Goal: Find specific page/section: Find specific page/section

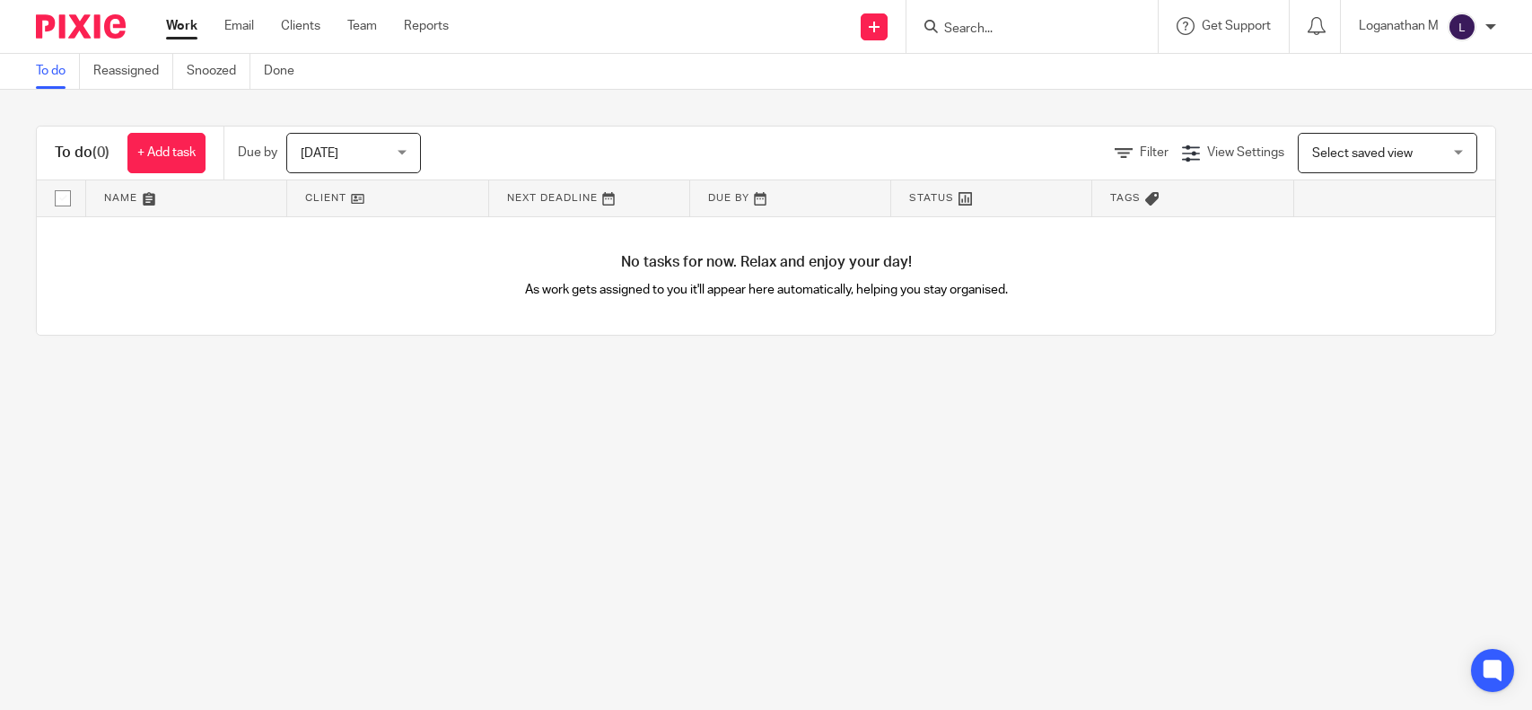
click at [961, 25] on input "Search" at bounding box center [1023, 30] width 162 height 16
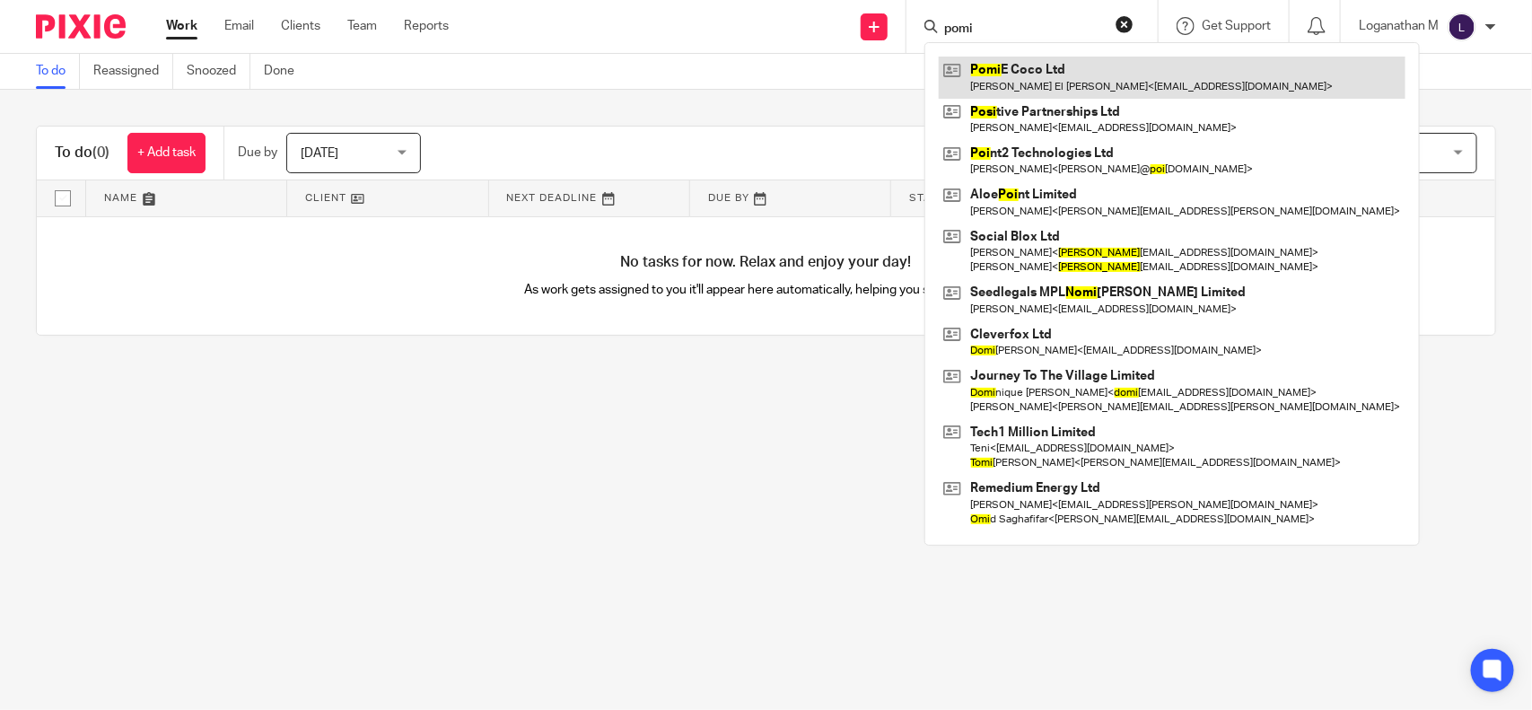
type input "pomi"
click at [1016, 65] on link at bounding box center [1172, 77] width 467 height 41
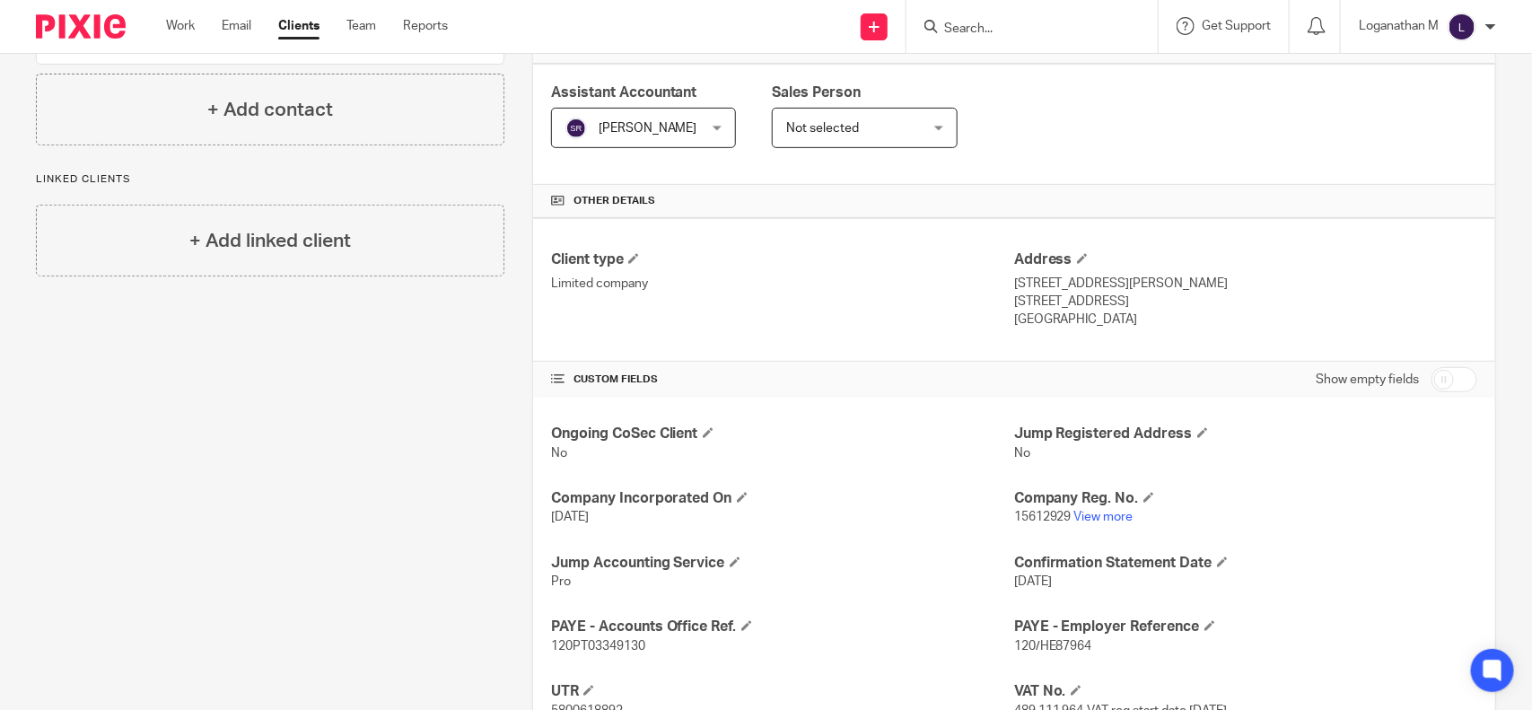
scroll to position [293, 0]
click at [1092, 521] on link "View more" at bounding box center [1103, 516] width 59 height 13
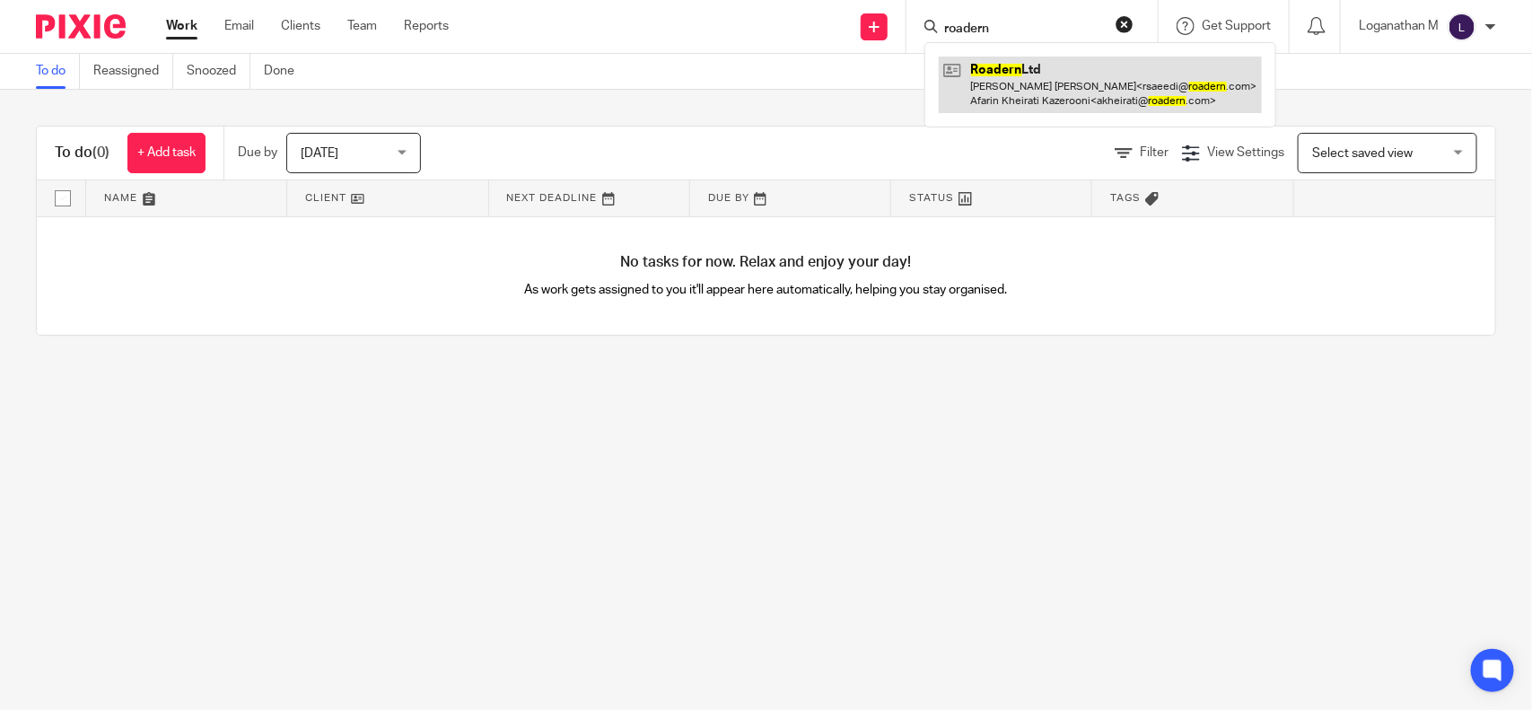
type input "roadern"
click at [1043, 88] on link at bounding box center [1100, 85] width 323 height 56
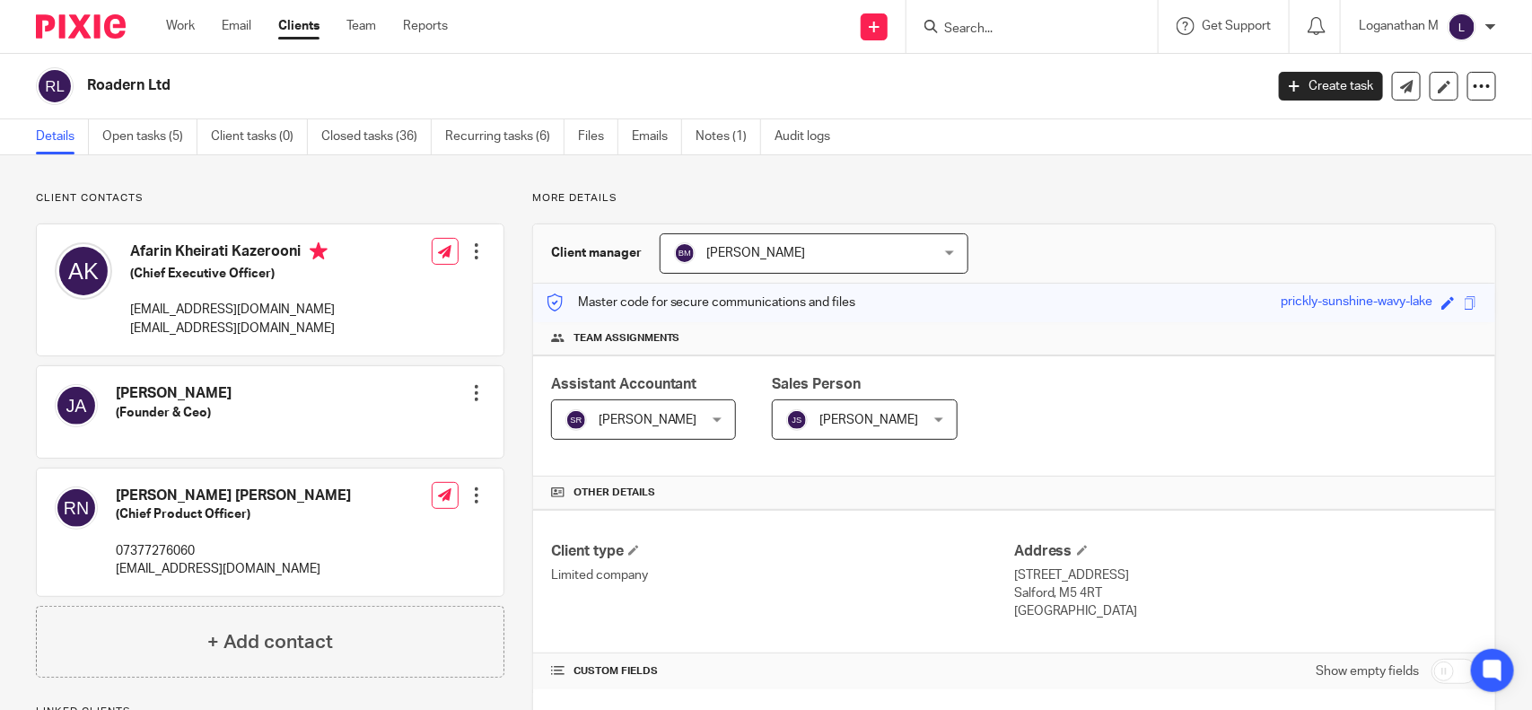
scroll to position [284, 0]
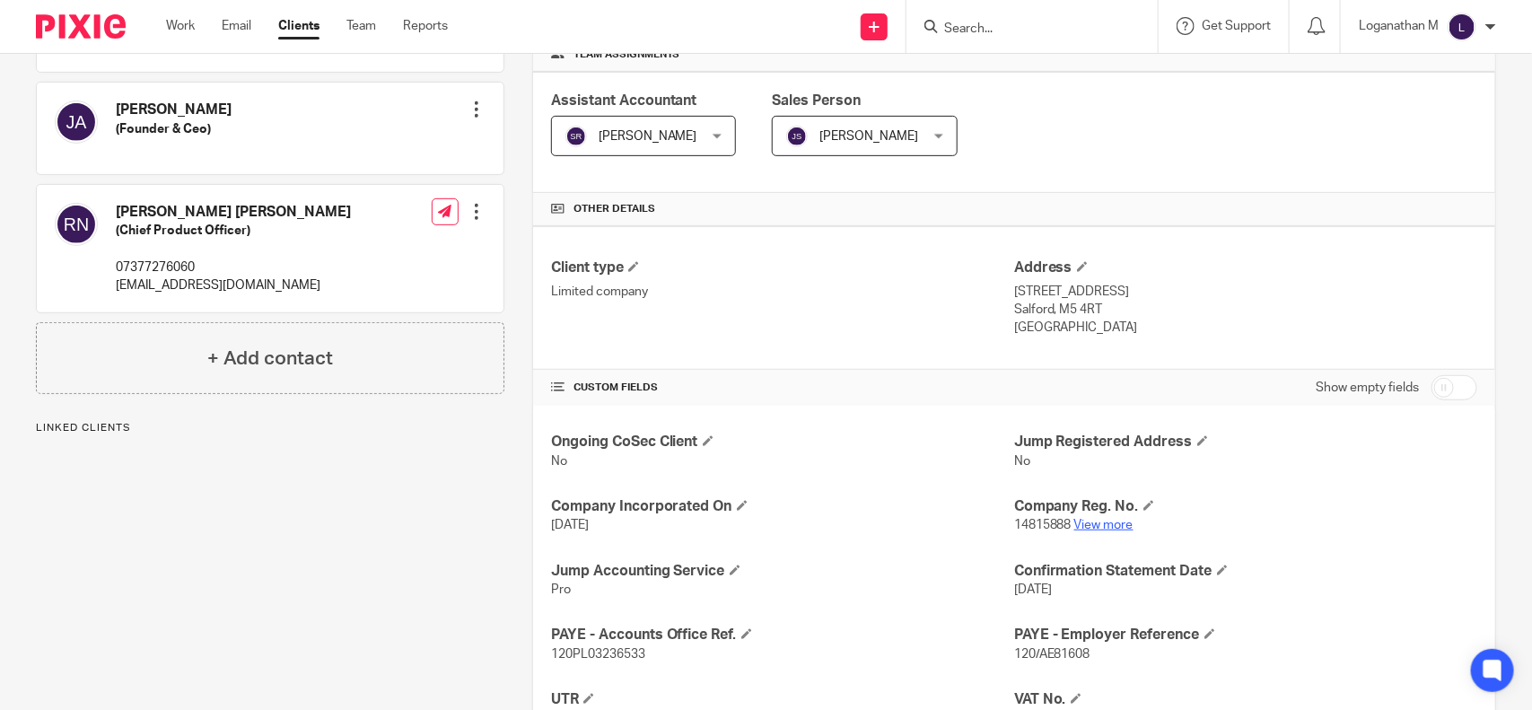
click at [1099, 523] on link "View more" at bounding box center [1103, 525] width 59 height 13
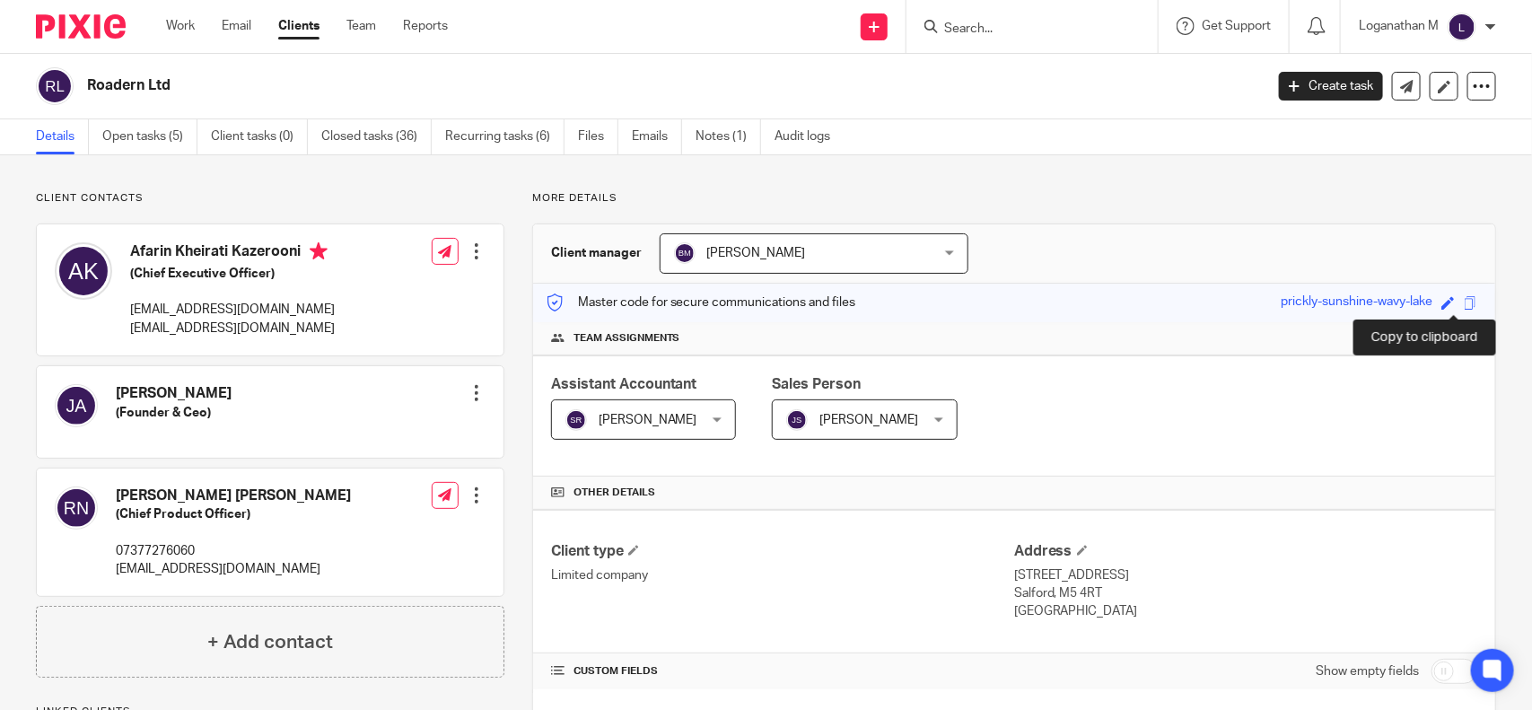
click at [1464, 310] on span at bounding box center [1470, 302] width 13 height 13
